Goal: Information Seeking & Learning: Learn about a topic

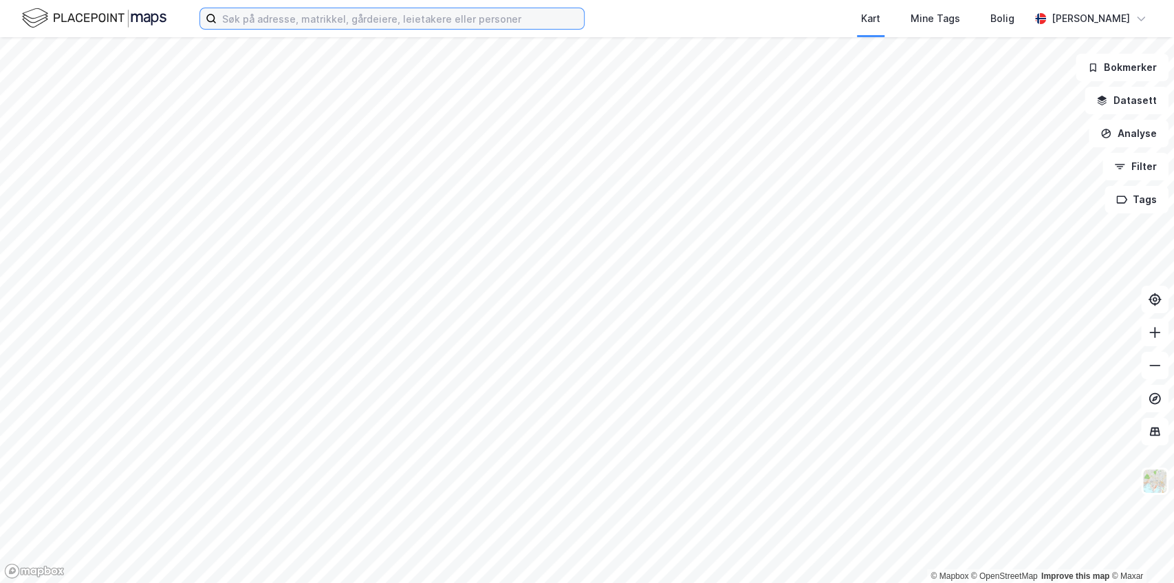
click at [277, 15] on input at bounding box center [400, 18] width 367 height 21
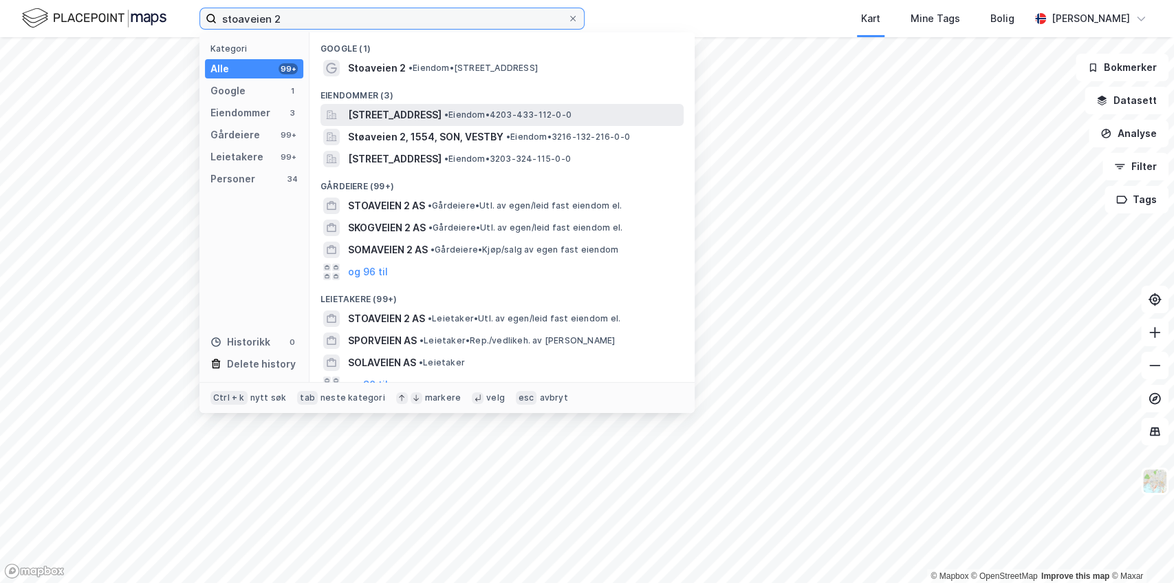
type input "stoaveien 2"
click at [424, 120] on span "[STREET_ADDRESS]" at bounding box center [395, 115] width 94 height 17
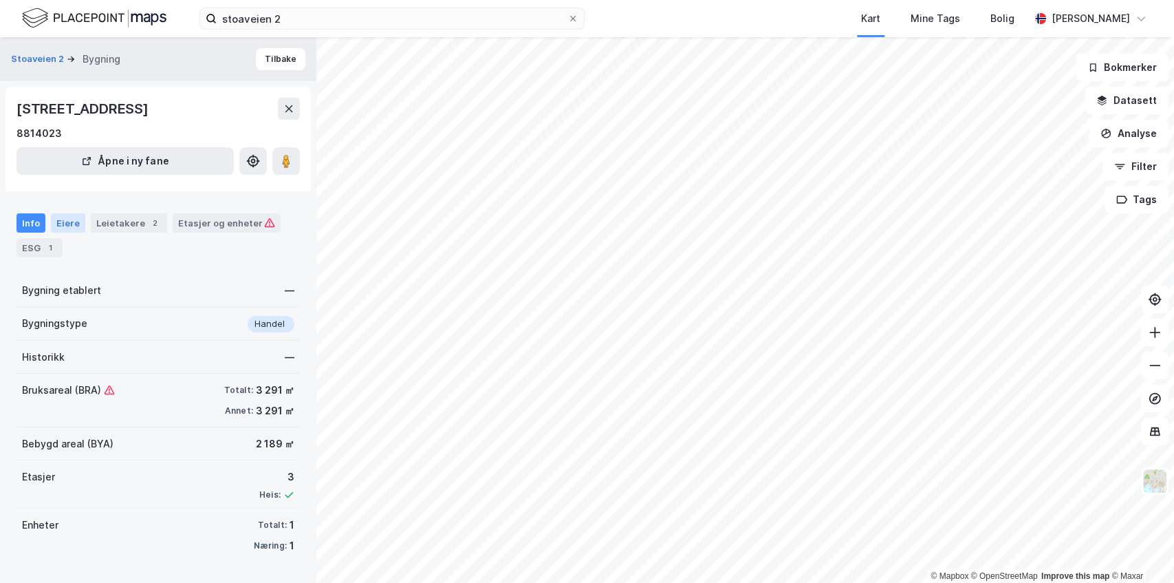
click at [67, 224] on div "Eiere" at bounding box center [68, 222] width 34 height 19
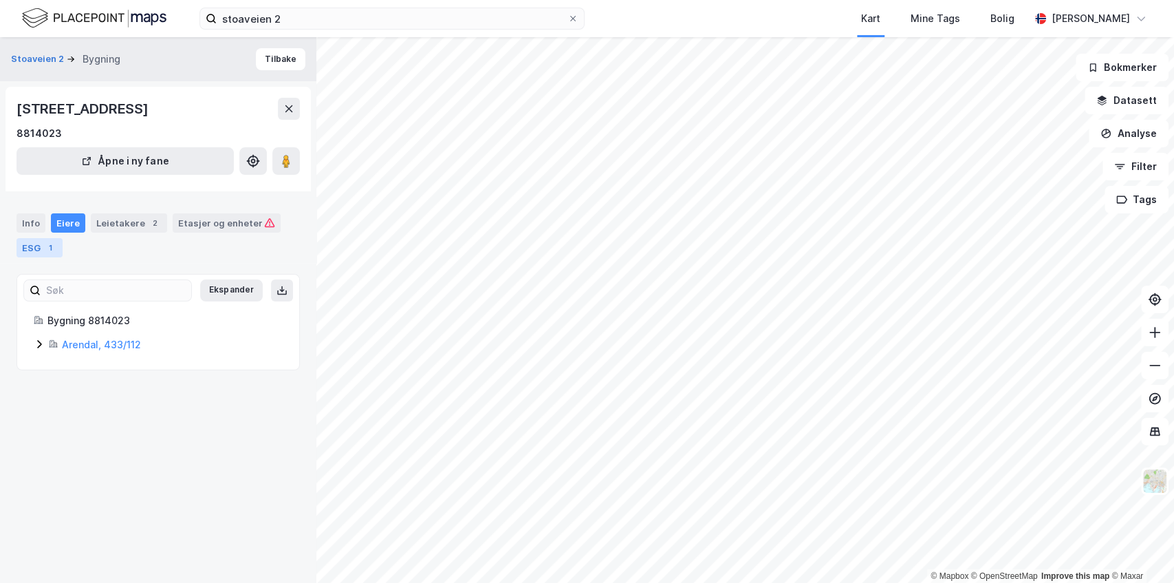
click at [37, 245] on div "ESG 1" at bounding box center [40, 247] width 46 height 19
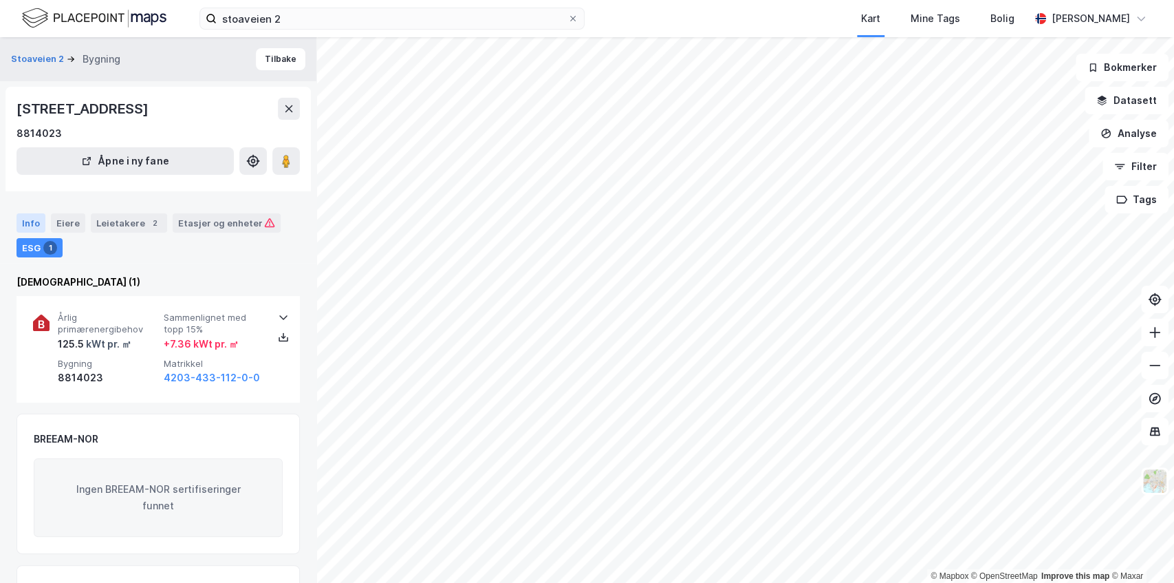
click at [34, 227] on div "Info" at bounding box center [31, 222] width 29 height 19
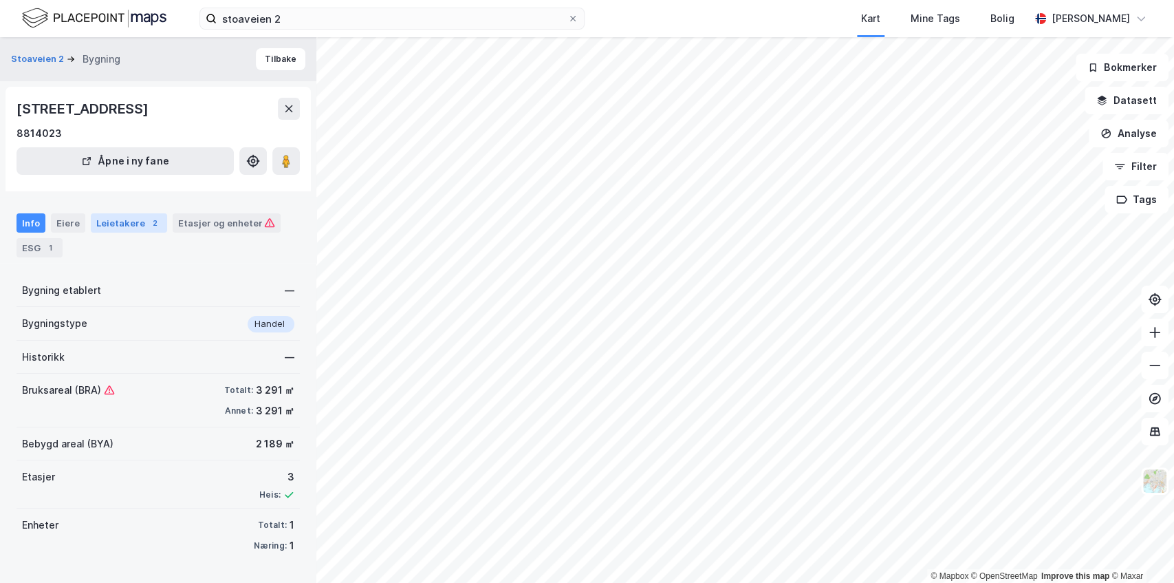
click at [121, 226] on div "Leietakere 2" at bounding box center [129, 222] width 76 height 19
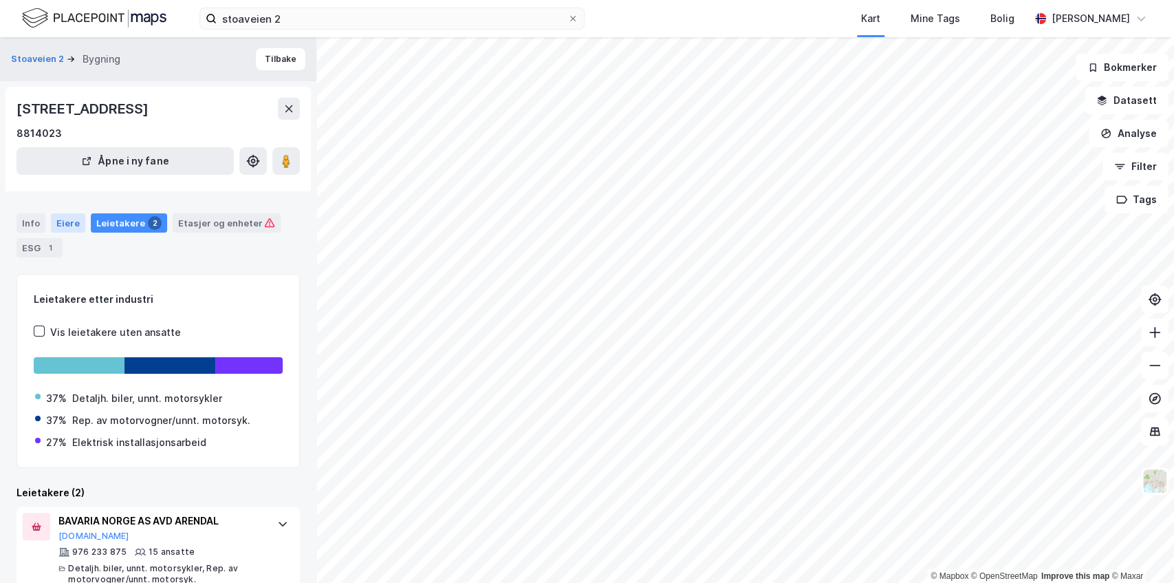
click at [58, 226] on div "Eiere" at bounding box center [68, 222] width 34 height 19
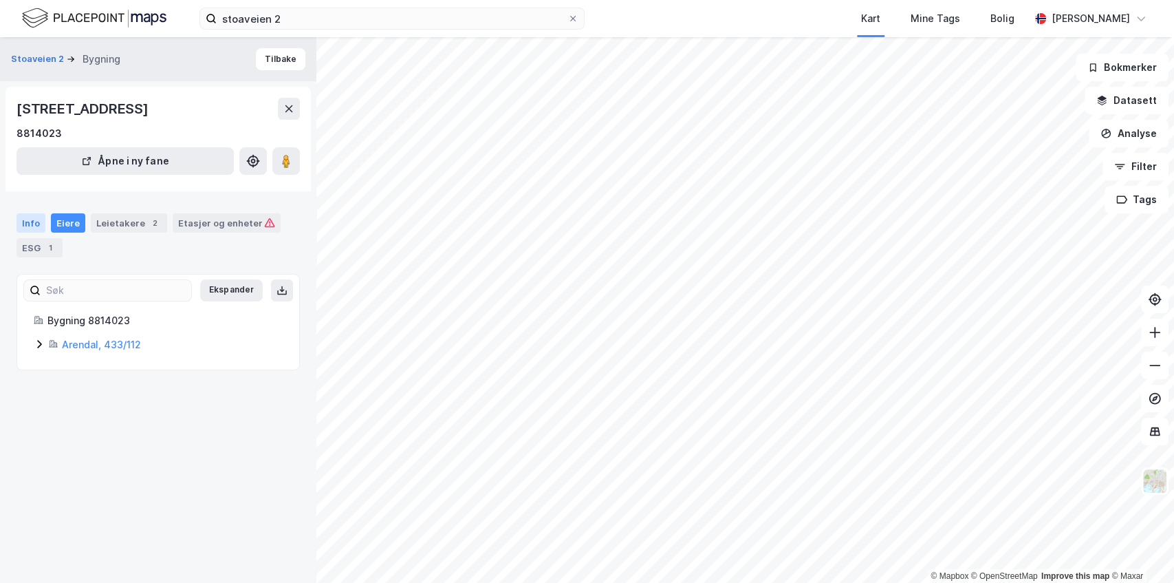
click at [33, 226] on div "Info" at bounding box center [31, 222] width 29 height 19
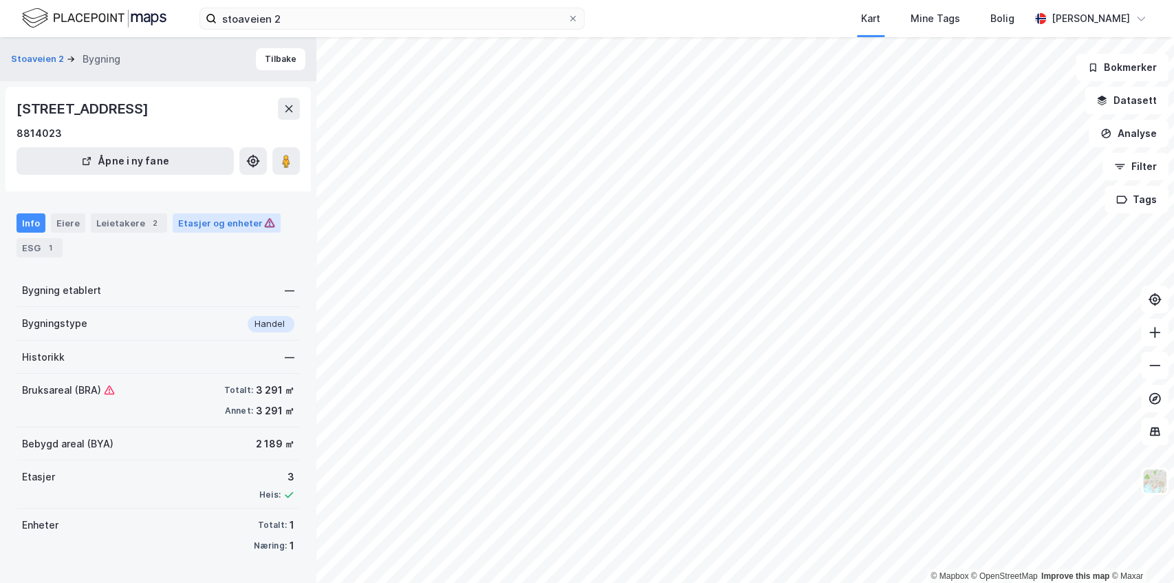
click at [219, 231] on div "Etasjer og enheter" at bounding box center [227, 222] width 108 height 19
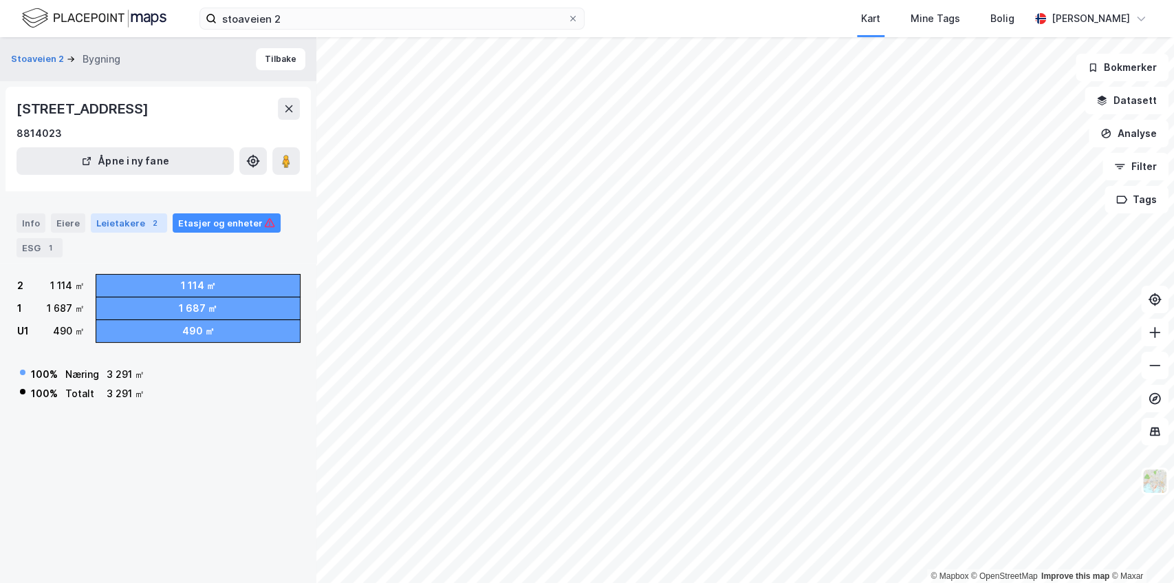
click at [148, 224] on div "2" at bounding box center [155, 223] width 14 height 14
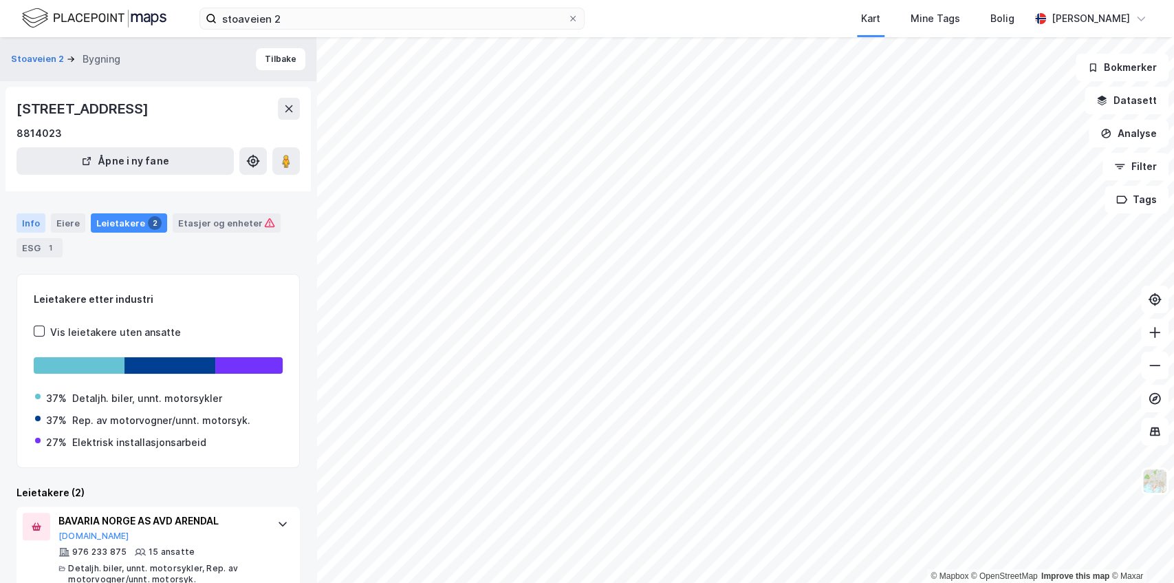
click at [41, 224] on div "Info" at bounding box center [31, 222] width 29 height 19
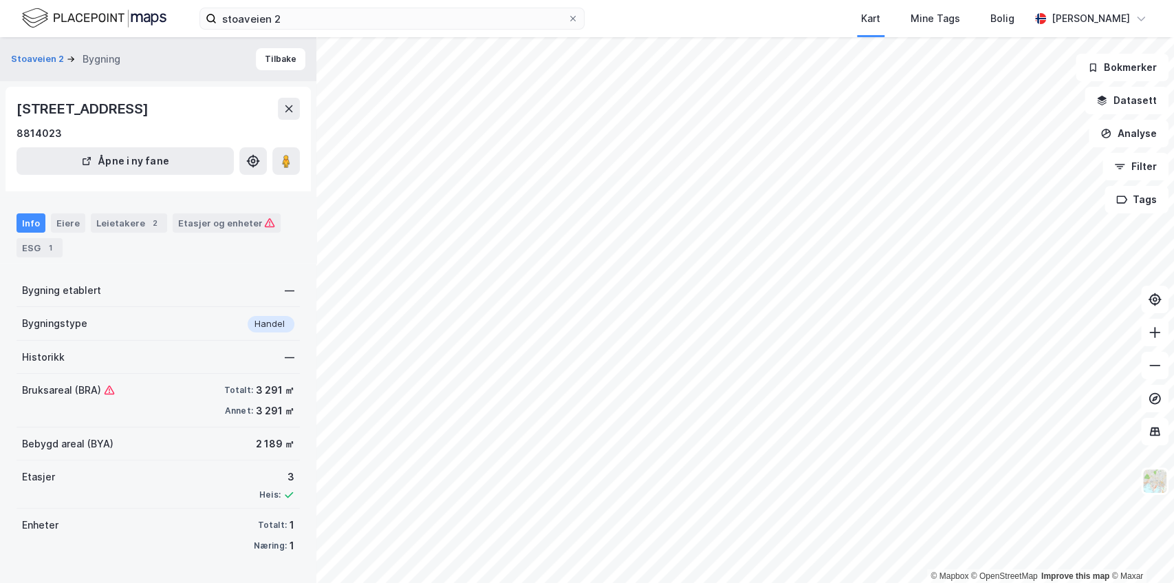
click at [140, 561] on div "Stoaveien 2 Bygning Tilbake [STREET_ADDRESS] 8814023 Åpne i ny fane Info Eiere …" at bounding box center [158, 309] width 316 height 545
